Goal: Navigation & Orientation: Find specific page/section

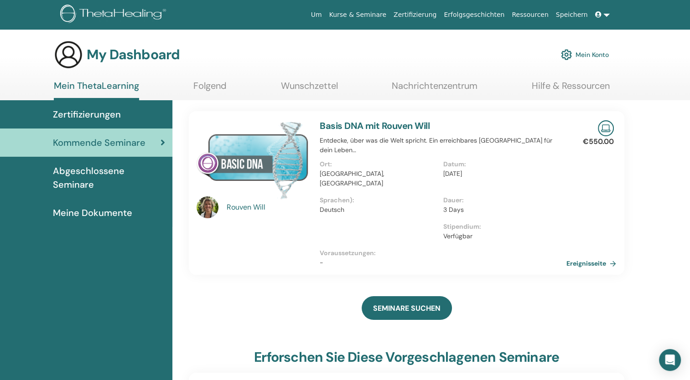
click at [234, 172] on img at bounding box center [253, 159] width 112 height 79
click at [234, 152] on img at bounding box center [253, 159] width 112 height 79
click at [599, 257] on link "Ereignisseite" at bounding box center [594, 264] width 53 height 14
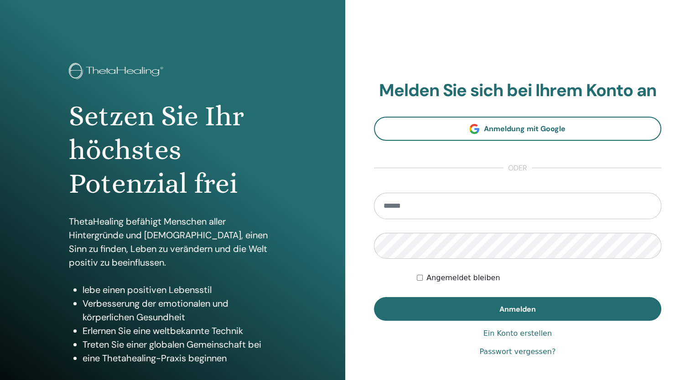
click at [478, 207] on input "email" at bounding box center [518, 206] width 288 height 26
type input "**********"
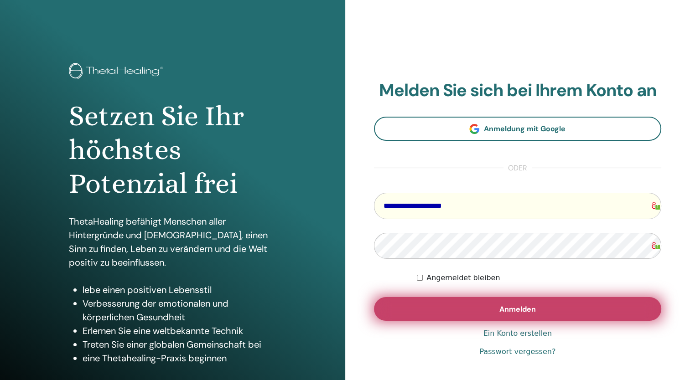
click at [483, 304] on button "Anmelden" at bounding box center [518, 309] width 288 height 24
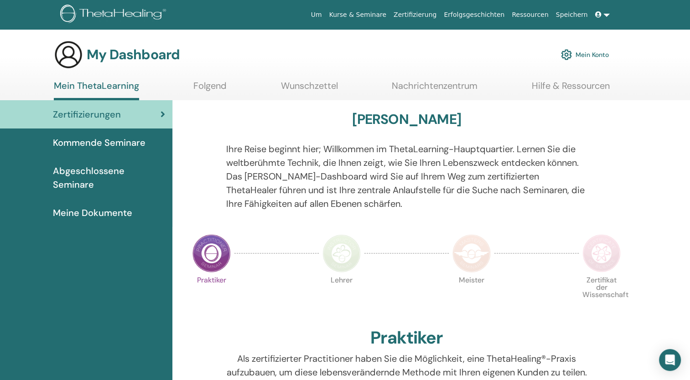
click at [117, 145] on span "Kommende Seminare" at bounding box center [99, 143] width 93 height 14
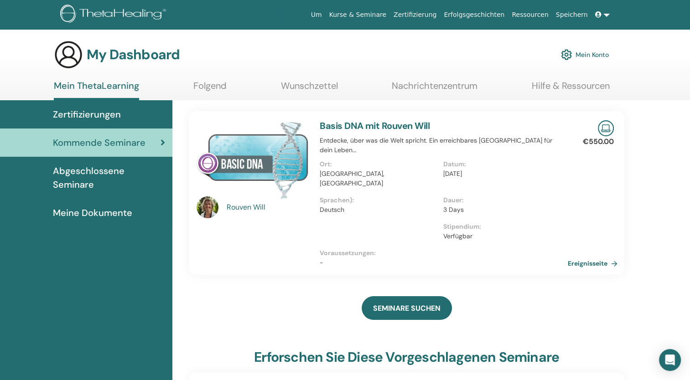
click at [583, 257] on link "Ereignisseite" at bounding box center [594, 264] width 53 height 14
